Goal: Task Accomplishment & Management: Manage account settings

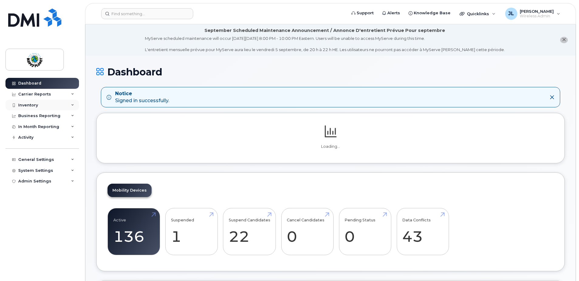
click at [33, 104] on div "Inventory" at bounding box center [28, 105] width 20 height 5
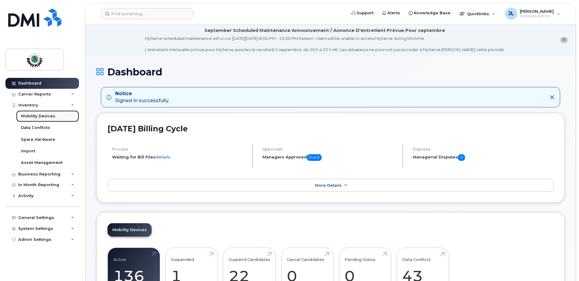
click at [50, 117] on div "Mobility Devices" at bounding box center [38, 115] width 34 height 5
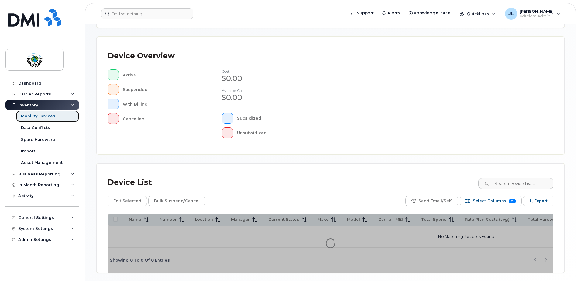
scroll to position [139, 0]
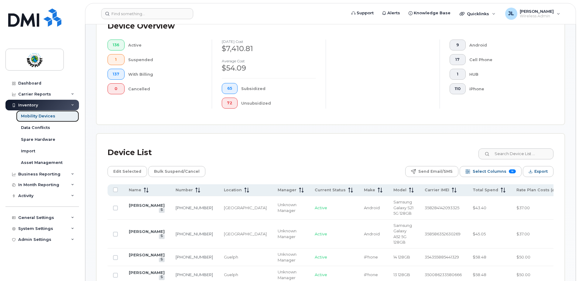
scroll to position [169, 0]
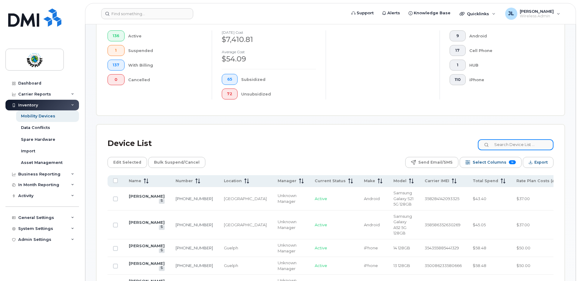
click at [504, 143] on input at bounding box center [516, 144] width 76 height 11
type input "nima"
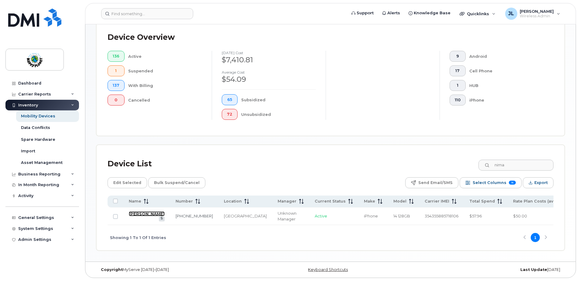
click at [149, 213] on link "NIMA FARZINPOUR" at bounding box center [147, 213] width 36 height 5
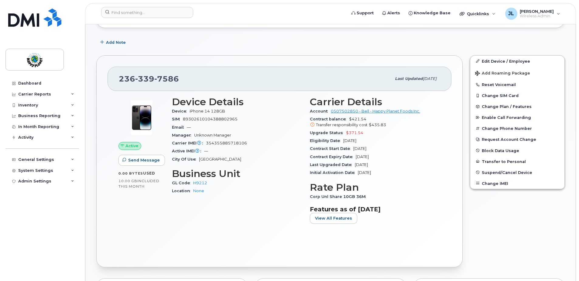
scroll to position [152, 0]
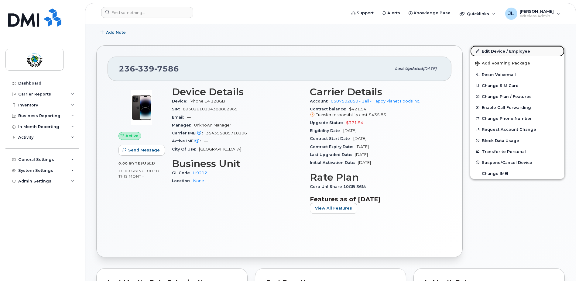
click at [497, 51] on link "Edit Device / Employee" at bounding box center [517, 51] width 94 height 11
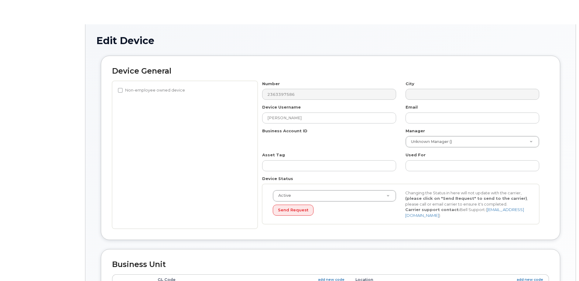
select select "29530518"
select select "29530527"
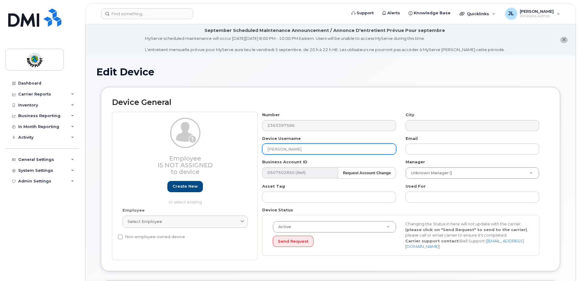
click at [330, 149] on input "NIMA FARZINPOUR" at bounding box center [329, 148] width 134 height 11
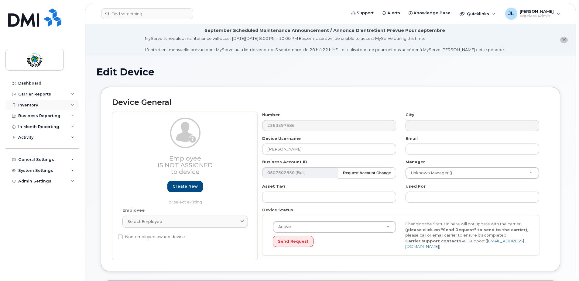
click at [29, 103] on div "Inventory" at bounding box center [28, 105] width 20 height 5
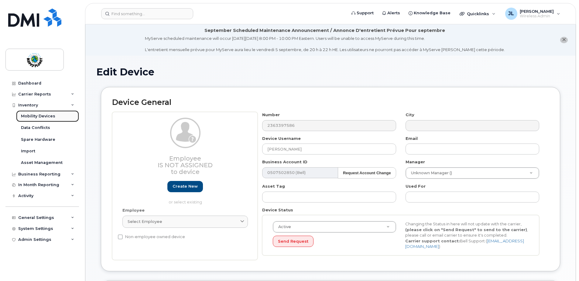
click at [39, 115] on div "Mobility Devices" at bounding box center [38, 115] width 34 height 5
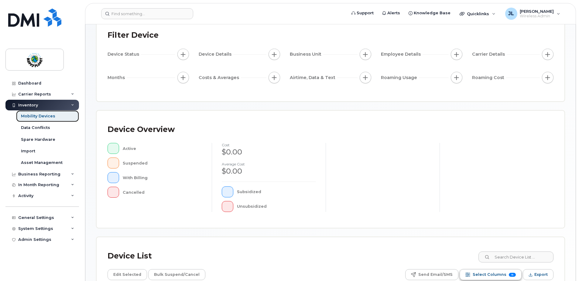
scroll to position [122, 0]
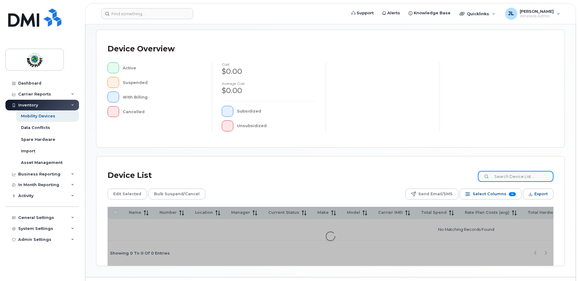
click at [504, 178] on input at bounding box center [516, 176] width 76 height 11
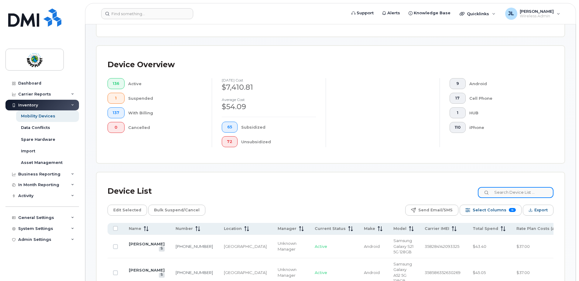
scroll to position [137, 0]
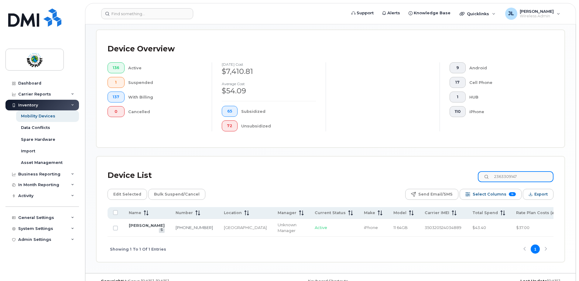
click at [532, 176] on input "2363309147" at bounding box center [516, 176] width 76 height 11
type input "2363309147"
click at [138, 227] on link "[PERSON_NAME]" at bounding box center [147, 225] width 36 height 5
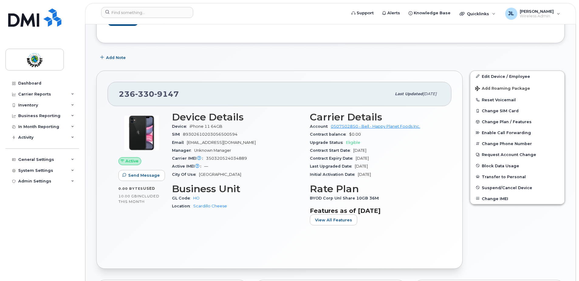
scroll to position [152, 0]
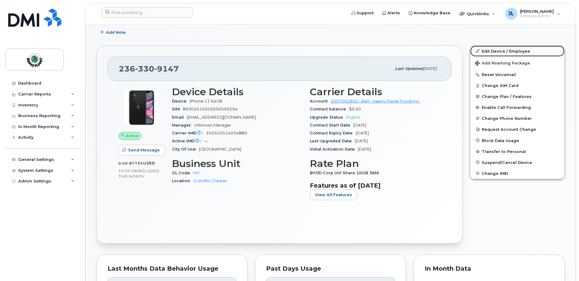
click at [500, 52] on link "Edit Device / Employee" at bounding box center [517, 51] width 94 height 11
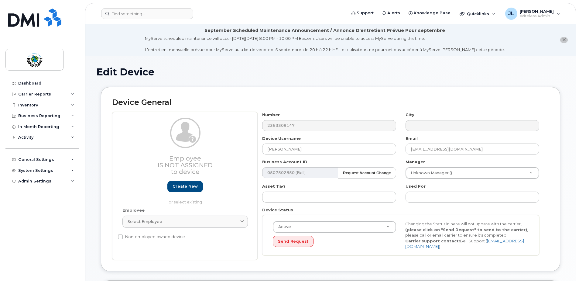
select select "29530516"
select select "29530532"
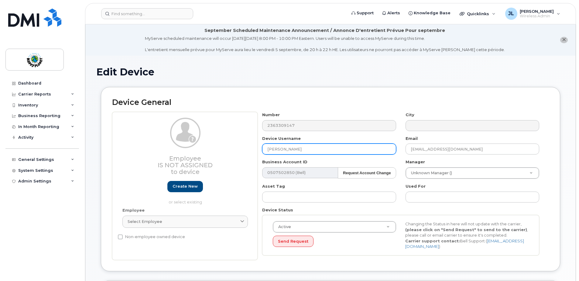
drag, startPoint x: 316, startPoint y: 148, endPoint x: 197, endPoint y: 143, distance: 119.6
click at [197, 143] on div "Employee Is not assigned to device Create new or select existing Employee Selec…" at bounding box center [330, 186] width 437 height 148
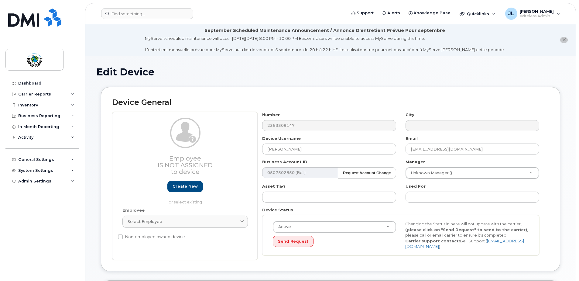
click at [294, 142] on div "Device Username Soraya Naseri" at bounding box center [329, 145] width 143 height 19
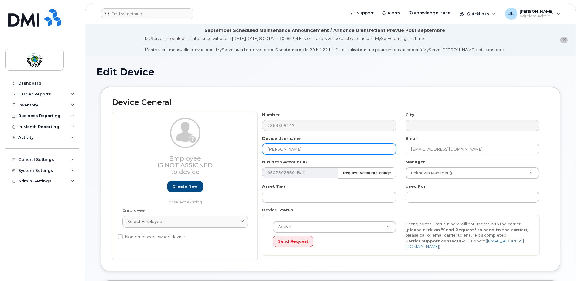
drag, startPoint x: 300, startPoint y: 148, endPoint x: 245, endPoint y: 150, distance: 54.8
click at [245, 150] on div "Employee Is not assigned to device Create new or select existing Employee Selec…" at bounding box center [330, 186] width 437 height 148
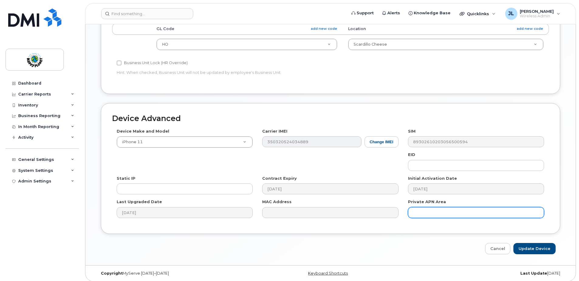
scroll to position [285, 0]
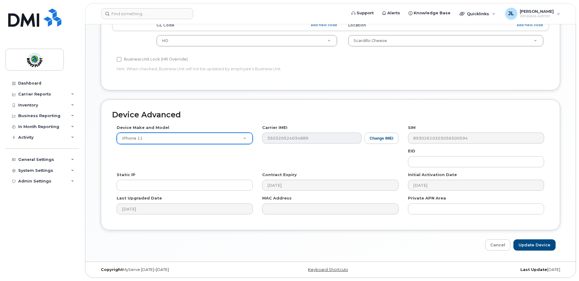
type input "Eliphas Sebolao"
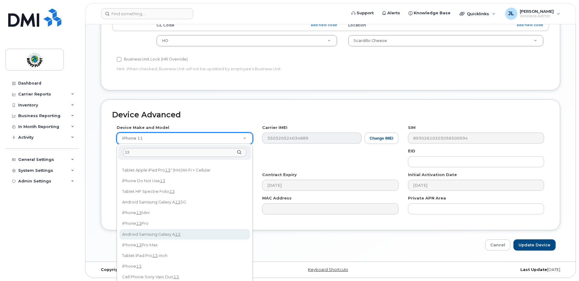
scroll to position [158, 0]
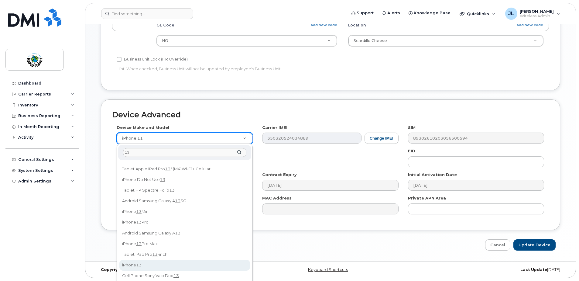
type input "13"
select select "2612"
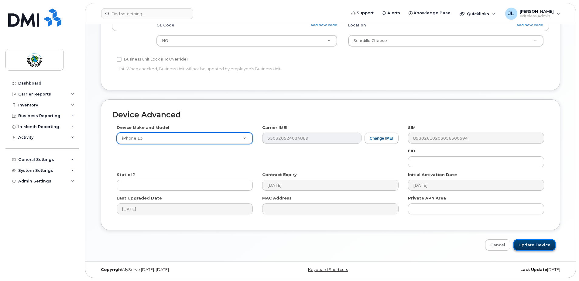
click at [542, 245] on input "Update Device" at bounding box center [535, 244] width 42 height 11
type input "Saving..."
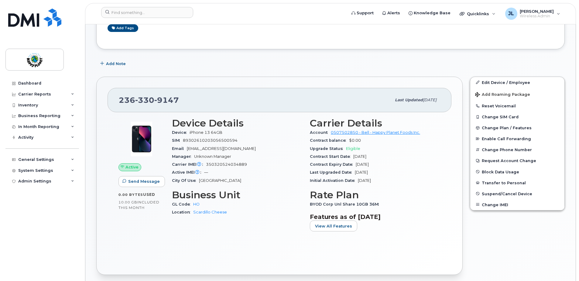
scroll to position [122, 0]
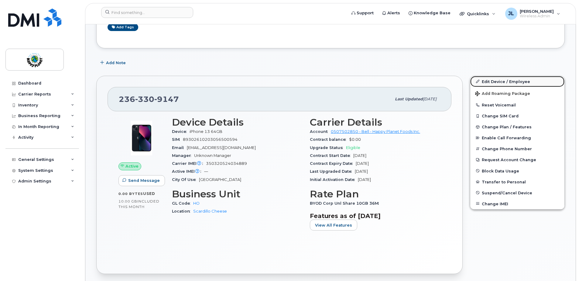
click at [487, 81] on link "Edit Device / Employee" at bounding box center [517, 81] width 94 height 11
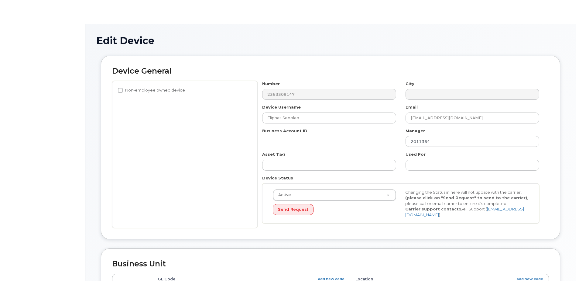
select select "29530516"
select select "29530532"
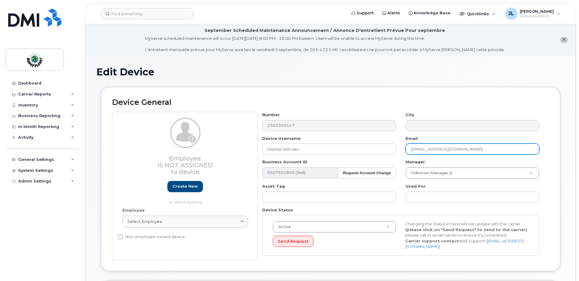
click at [447, 149] on input "snaseri@scardillocheese.com" at bounding box center [473, 148] width 134 height 11
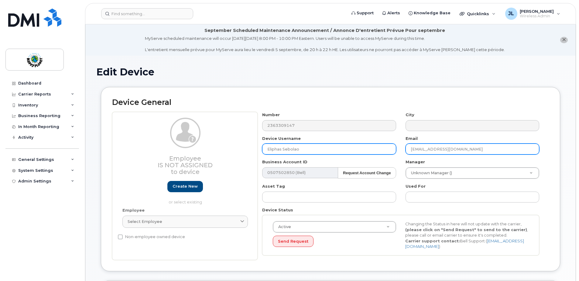
drag, startPoint x: 475, startPoint y: 149, endPoint x: 370, endPoint y: 147, distance: 104.9
click at [382, 149] on div "Number 2363309147 City Device Username Eliphas Sebolao Email snaseri@scardilloc…" at bounding box center [401, 186] width 287 height 148
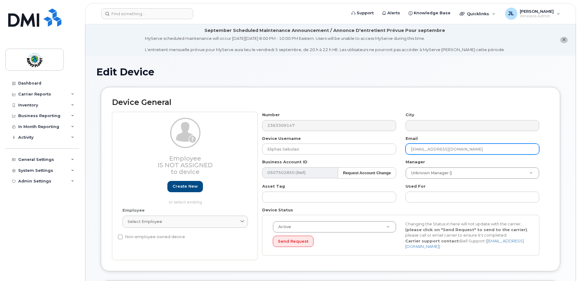
click at [489, 147] on input "snaseri@scardillocheese.com" at bounding box center [473, 148] width 134 height 11
paste input "esebolao@happyplanet"
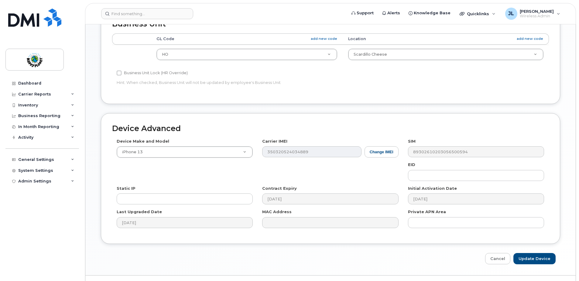
scroll to position [285, 0]
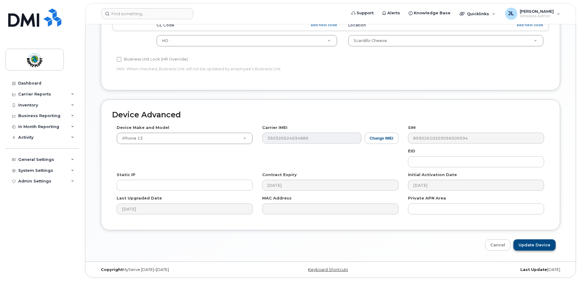
type input "[EMAIL_ADDRESS][DOMAIN_NAME]"
click at [542, 241] on input "Update Device" at bounding box center [535, 244] width 42 height 11
type input "Saving..."
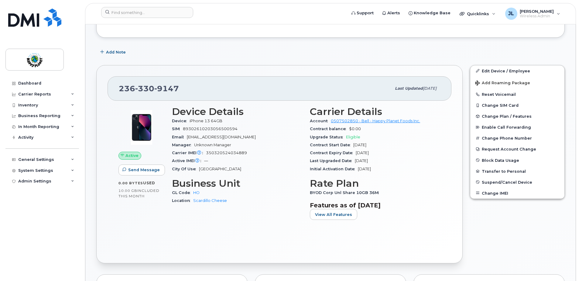
scroll to position [122, 0]
